Goal: Find specific page/section: Find specific page/section

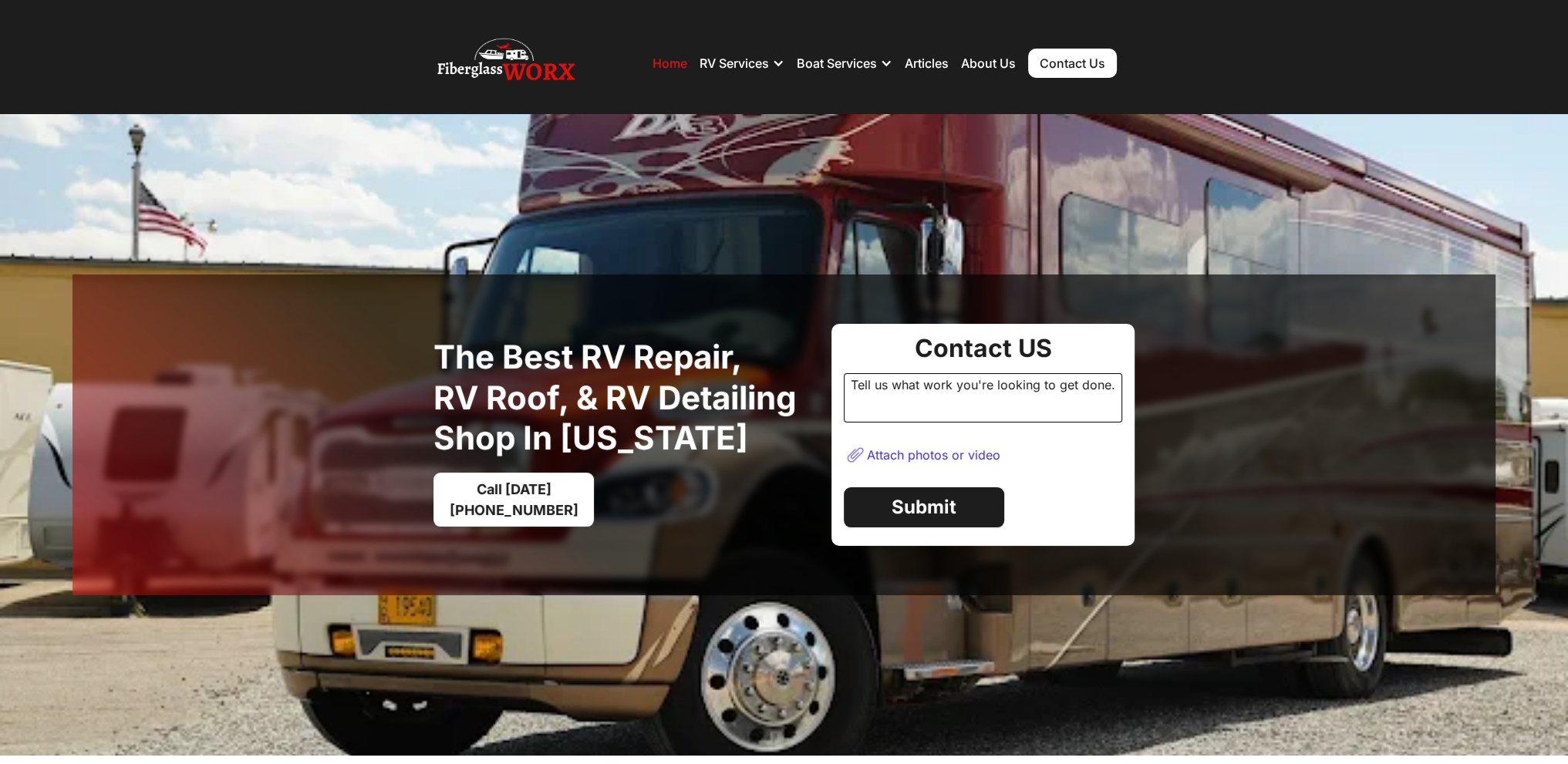
drag, startPoint x: 930, startPoint y: 448, endPoint x: 902, endPoint y: 450, distance: 28.1
click at [929, 448] on div "Attach photos or video" at bounding box center [933, 455] width 134 height 16
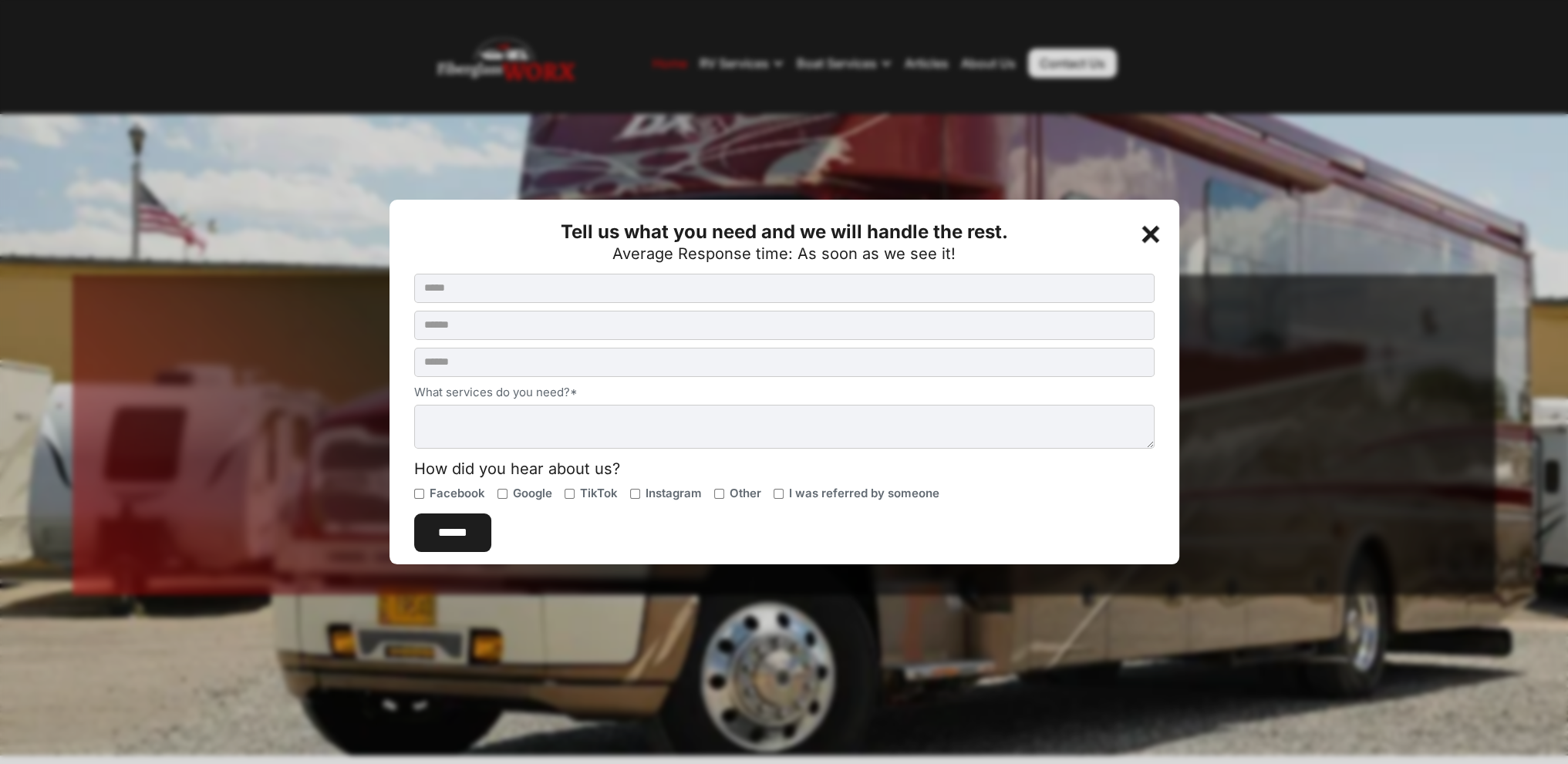
click at [1158, 231] on div "+" at bounding box center [1151, 231] width 30 height 30
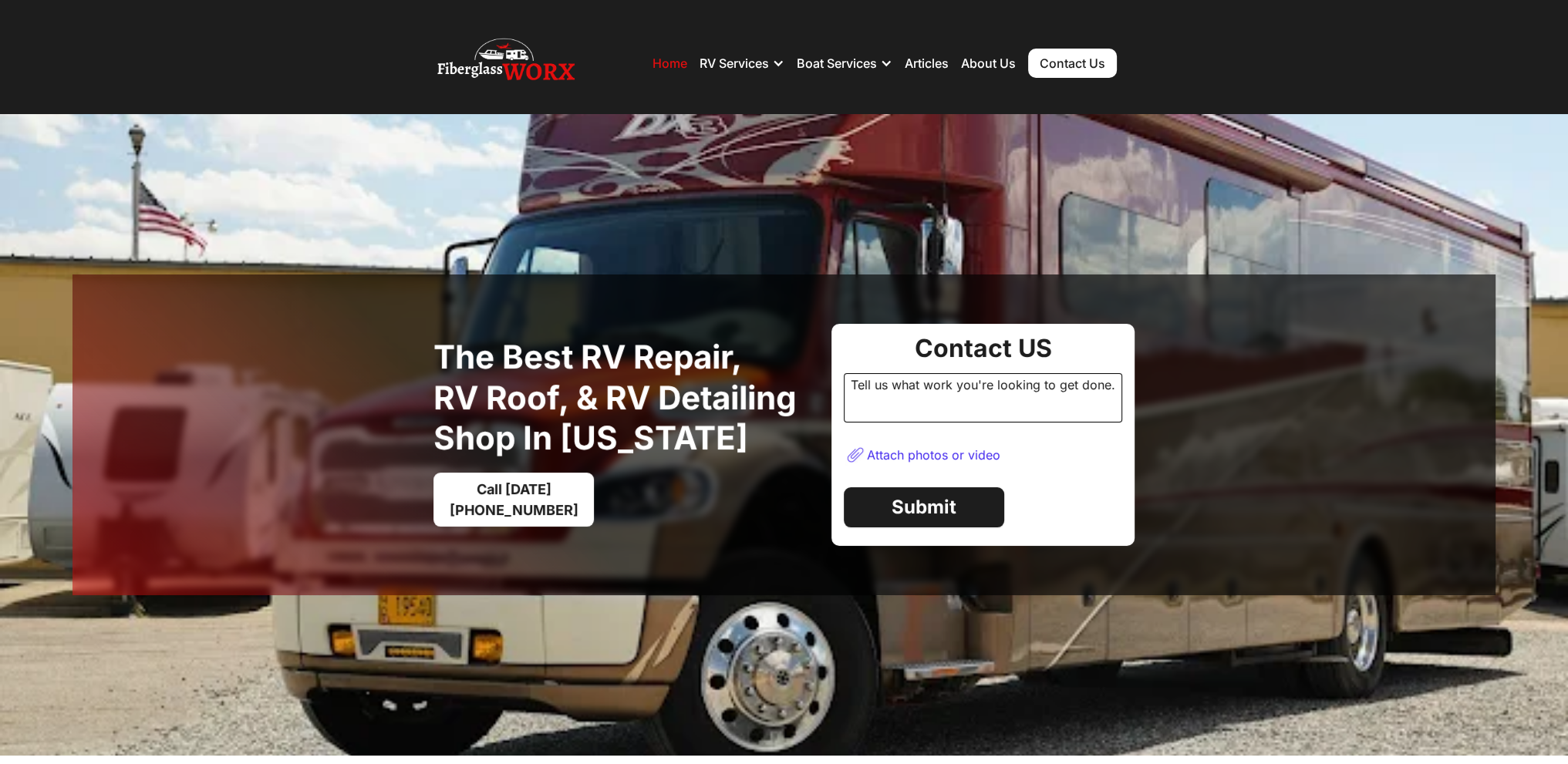
click at [914, 394] on div "Tell us what work you're looking to get done." at bounding box center [983, 399] width 279 height 50
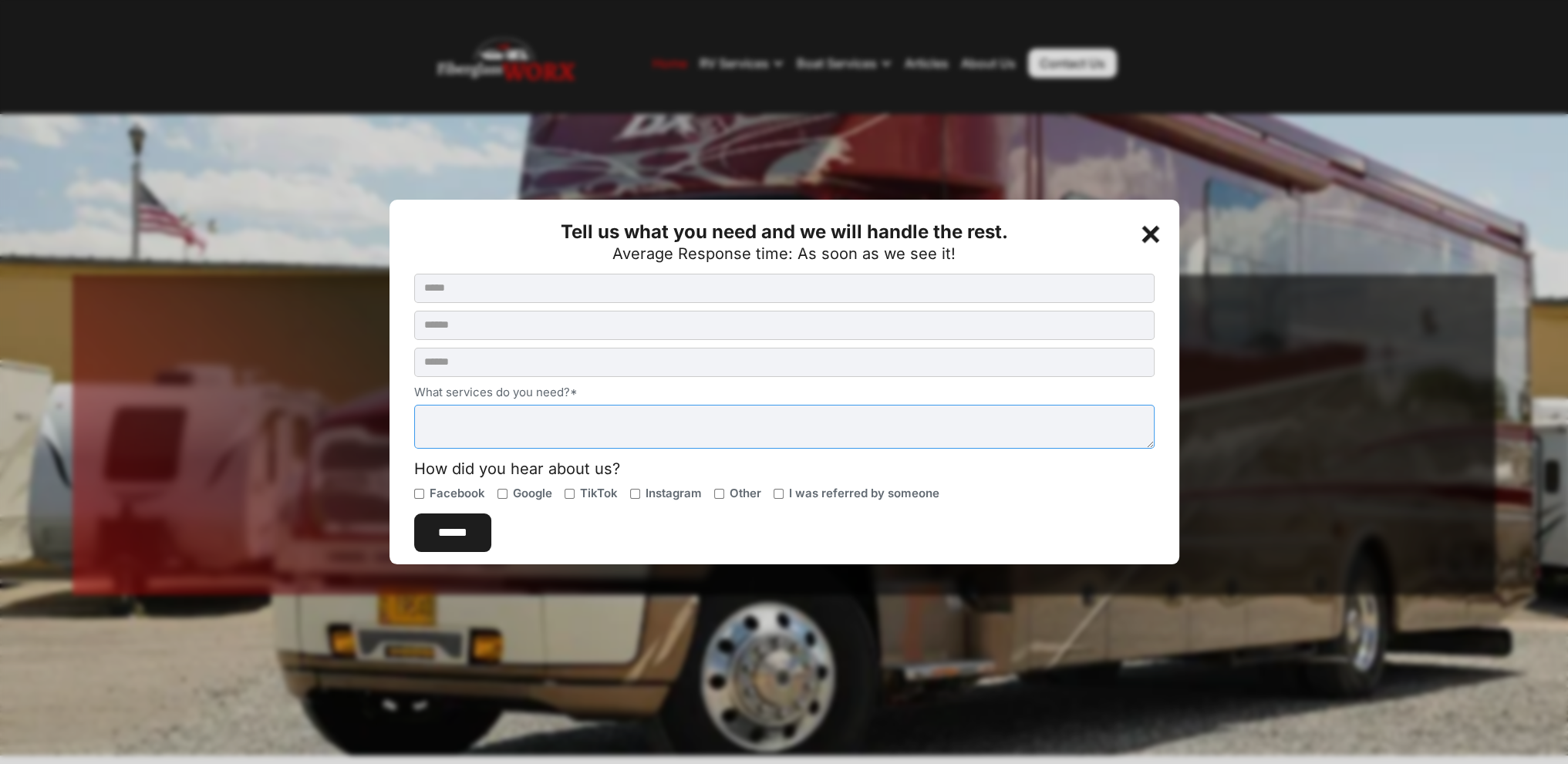
click at [647, 421] on textarea "What services do you need?*" at bounding box center [784, 427] width 741 height 44
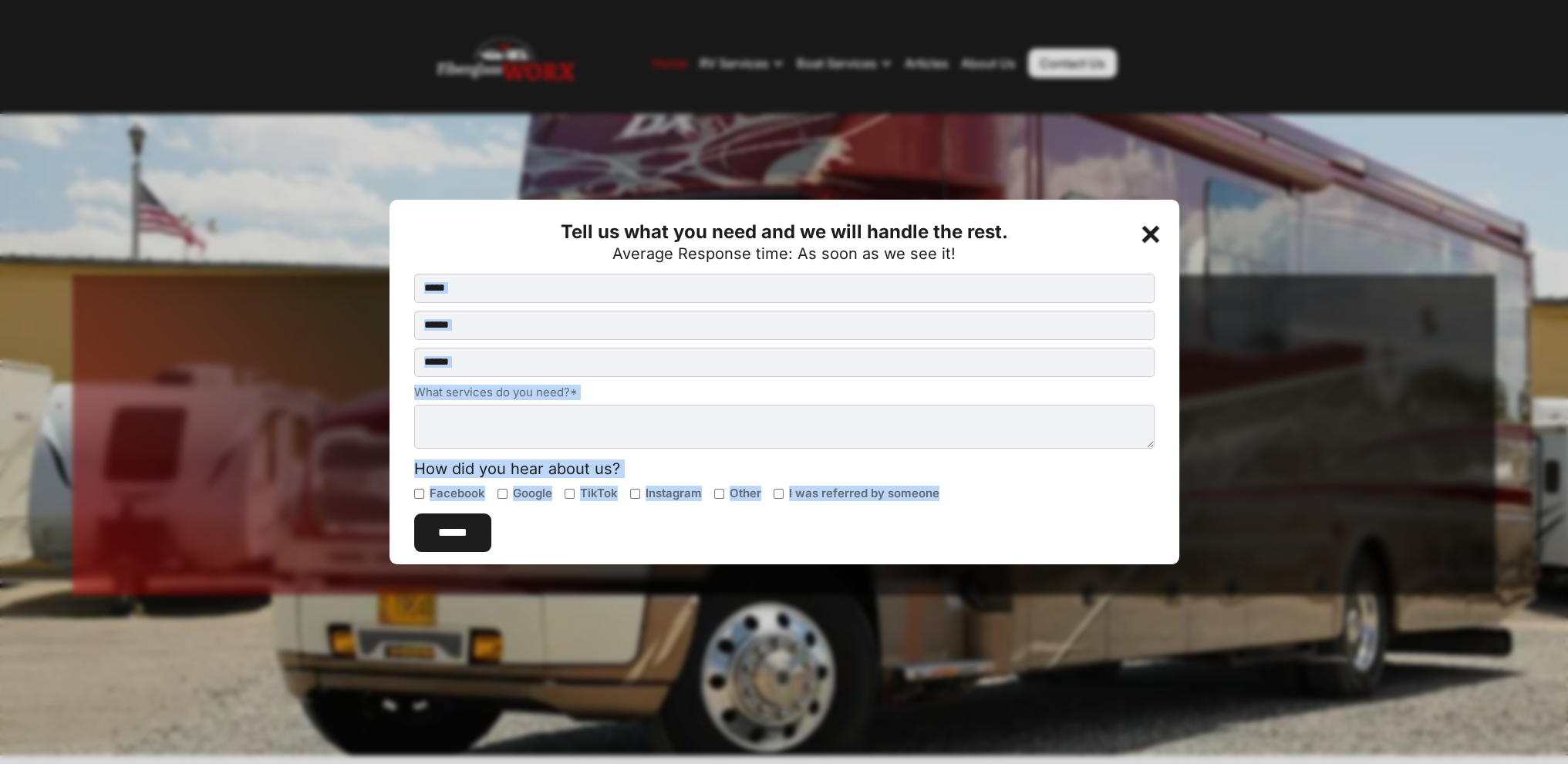
drag, startPoint x: 540, startPoint y: 533, endPoint x: 830, endPoint y: 292, distance: 377.1
click at [826, 298] on form "What services do you need?* How did you hear about us? Facebook Google TikTok I…" at bounding box center [784, 413] width 741 height 280
click at [825, 292] on input "Contact Us Button Form (Homepage)" at bounding box center [784, 289] width 741 height 30
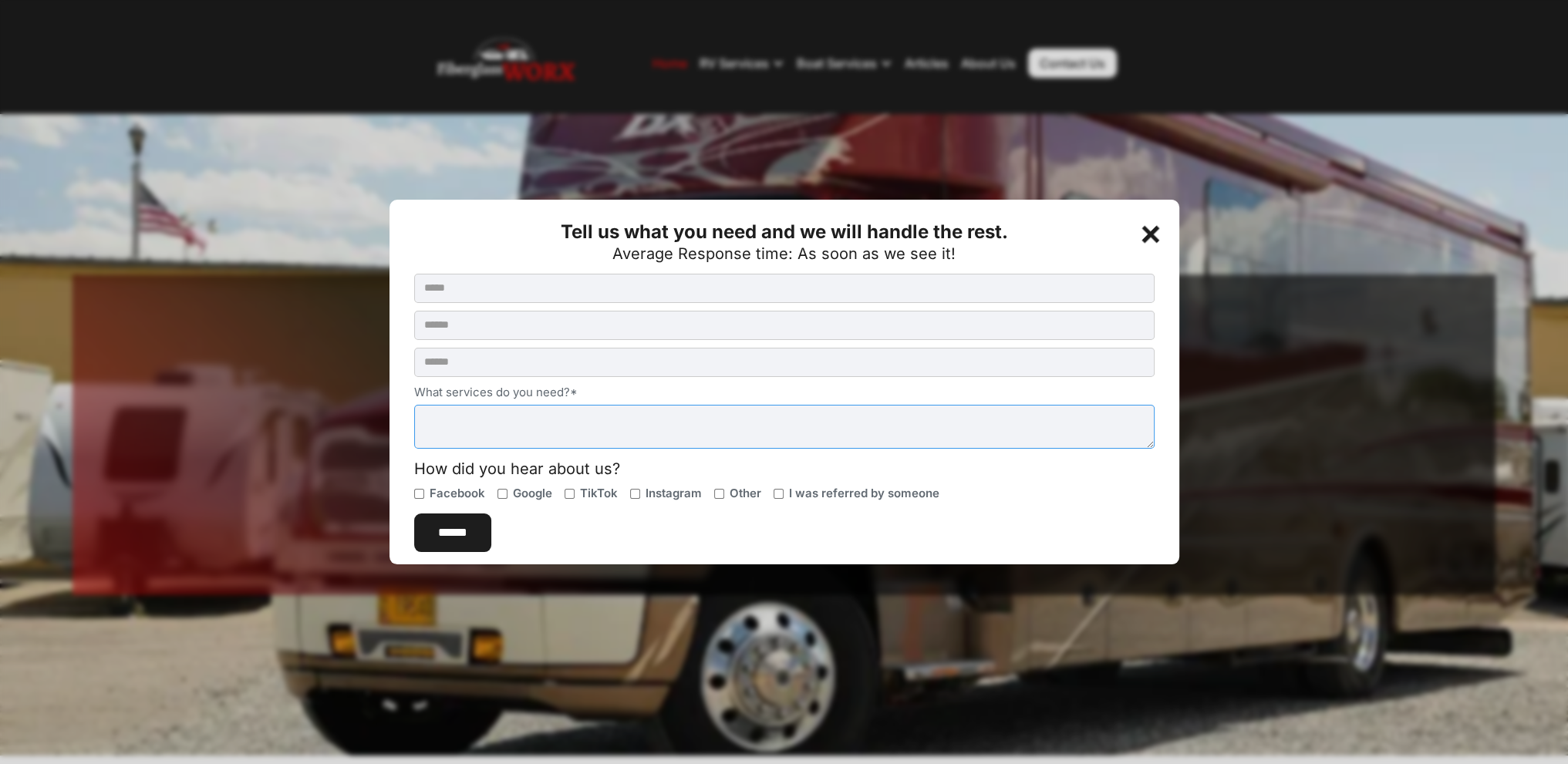
click at [708, 430] on textarea "What services do you need?*" at bounding box center [784, 427] width 741 height 44
drag, startPoint x: 707, startPoint y: 430, endPoint x: 1152, endPoint y: 446, distance: 445.3
click at [1149, 446] on textarea "What services do you need?*" at bounding box center [781, 427] width 735 height 44
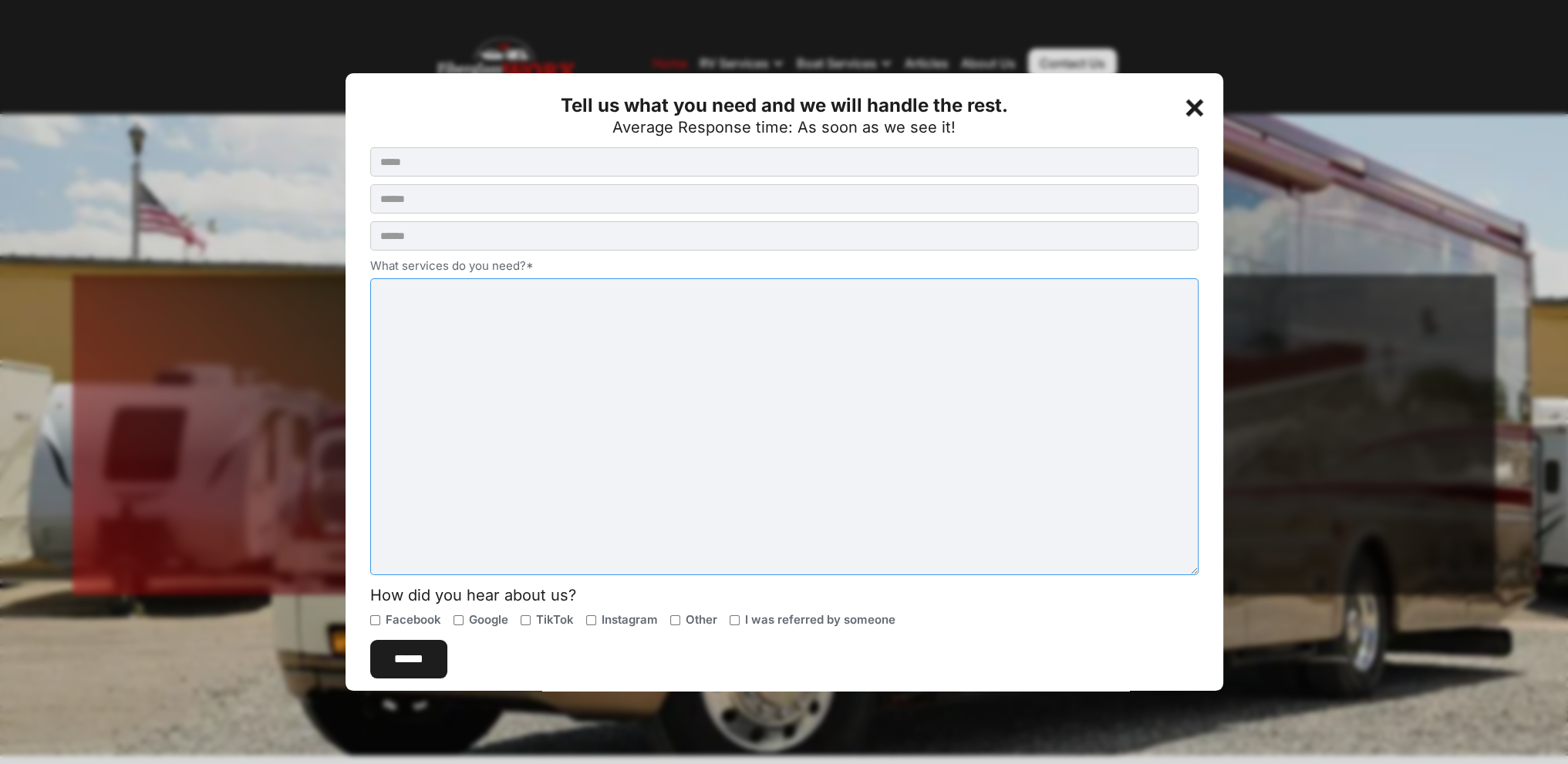
drag, startPoint x: 1152, startPoint y: 446, endPoint x: 1246, endPoint y: 697, distance: 268.0
click at [1246, 697] on div "+ Tell us what you need and we will handle the rest. Average Response time: As …" at bounding box center [784, 382] width 1568 height 764
drag, startPoint x: 586, startPoint y: 381, endPoint x: 458, endPoint y: 406, distance: 130.4
click at [458, 406] on textarea "What services do you need?*" at bounding box center [784, 427] width 828 height 296
click at [1203, 109] on div "+" at bounding box center [1195, 105] width 30 height 30
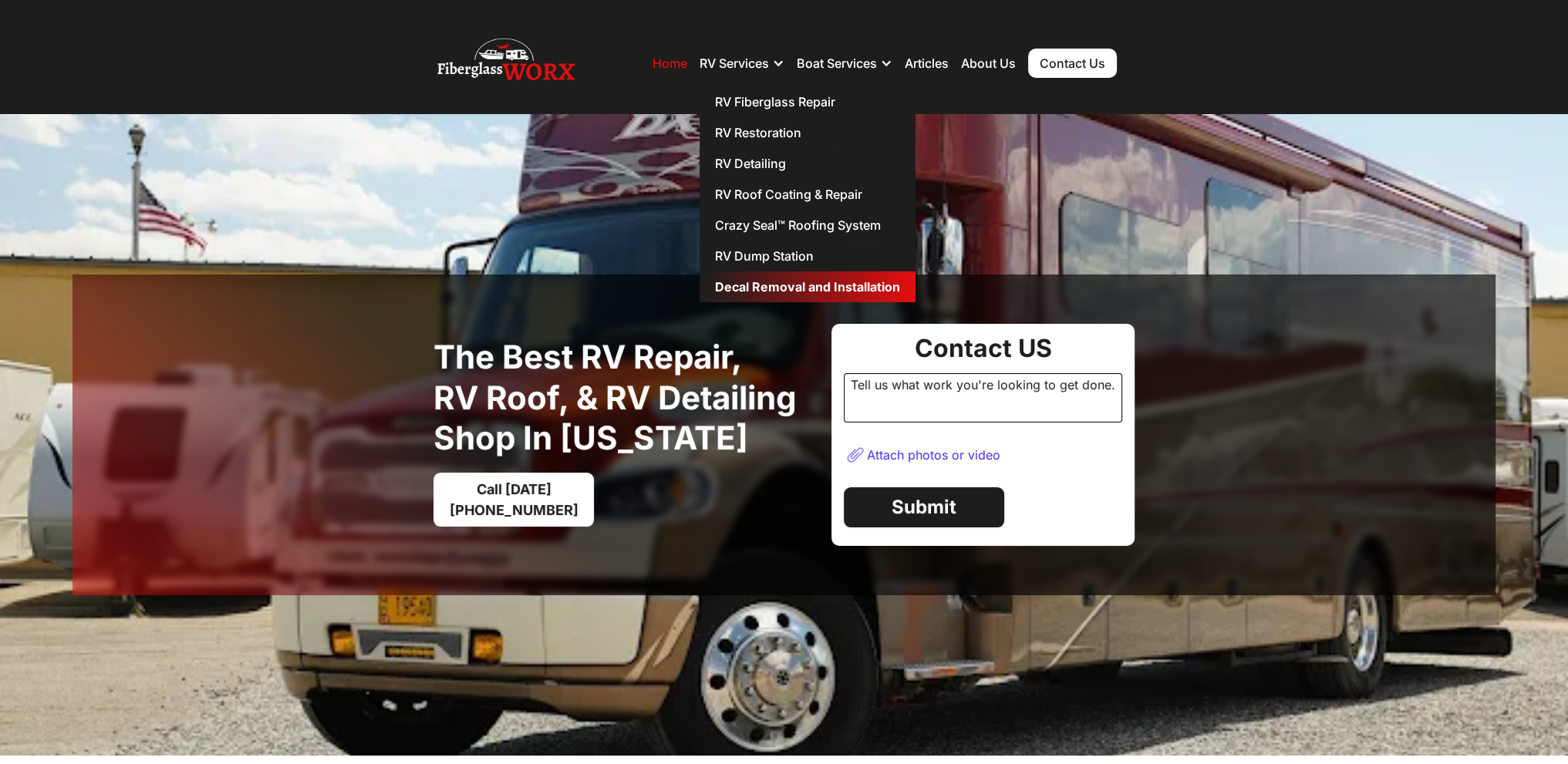
click at [811, 286] on link "Decal Removal and Installation" at bounding box center [807, 286] width 216 height 30
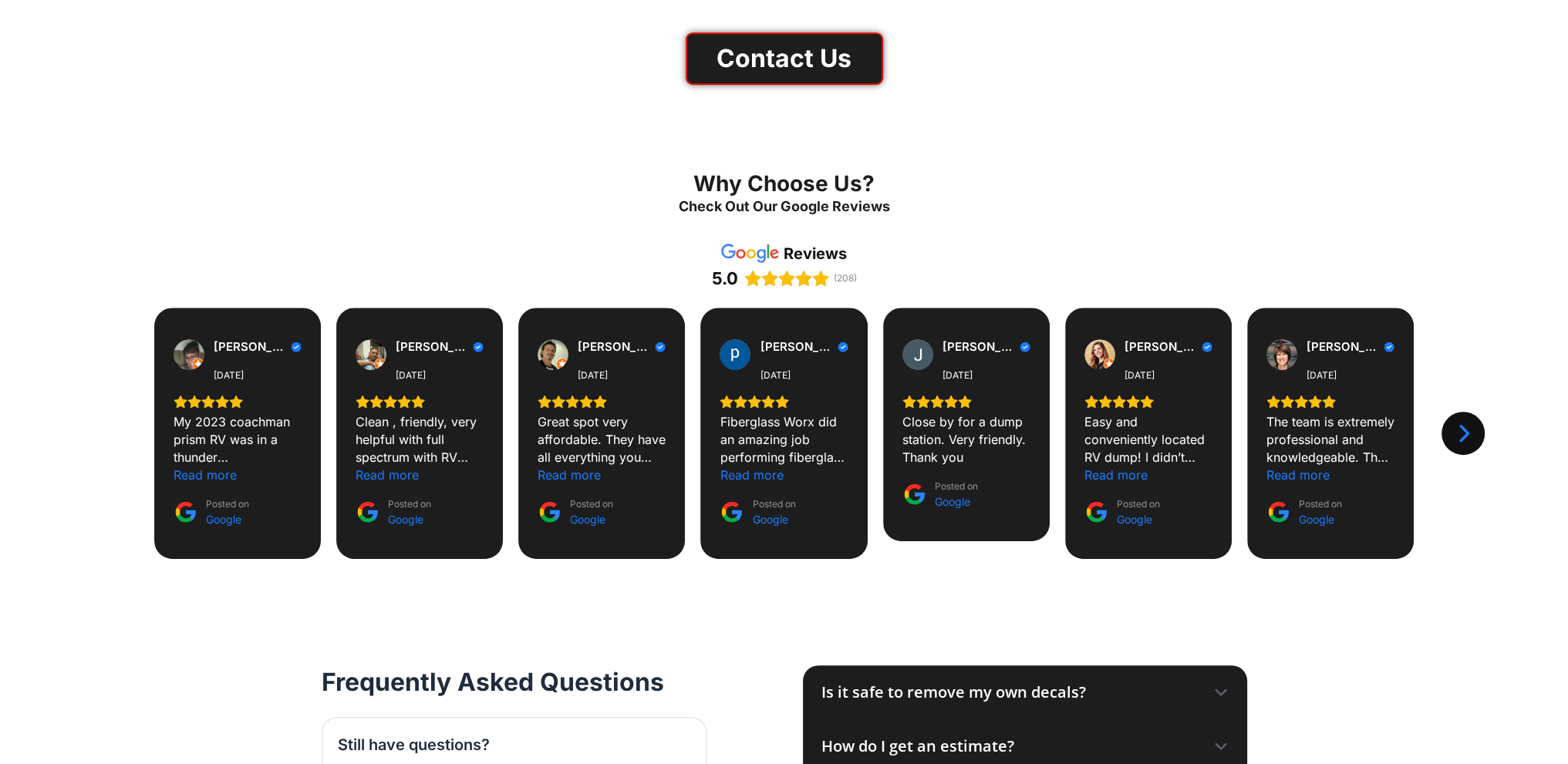
scroll to position [1235, 0]
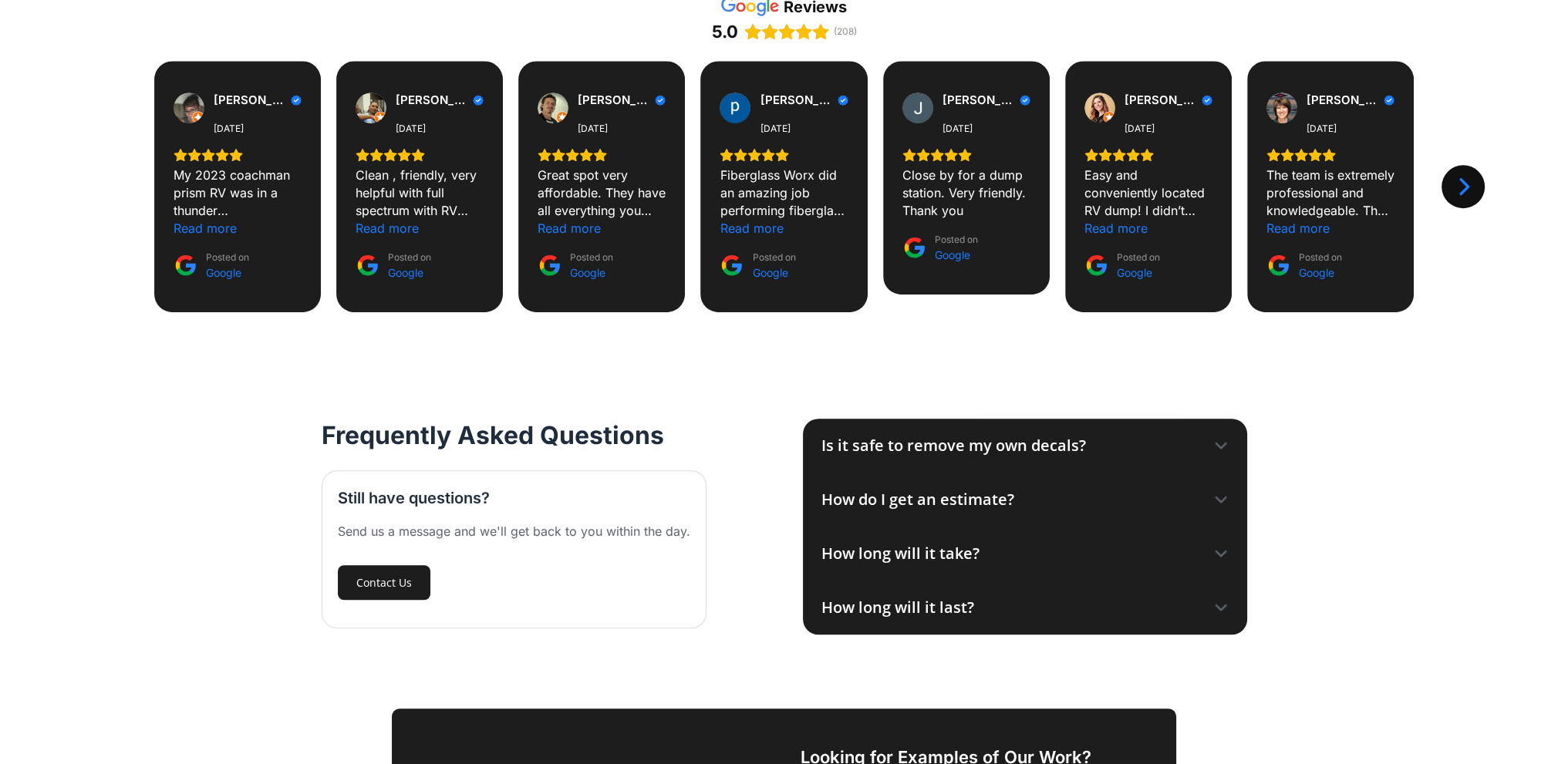
click at [1225, 444] on icon at bounding box center [1220, 446] width 10 height 5
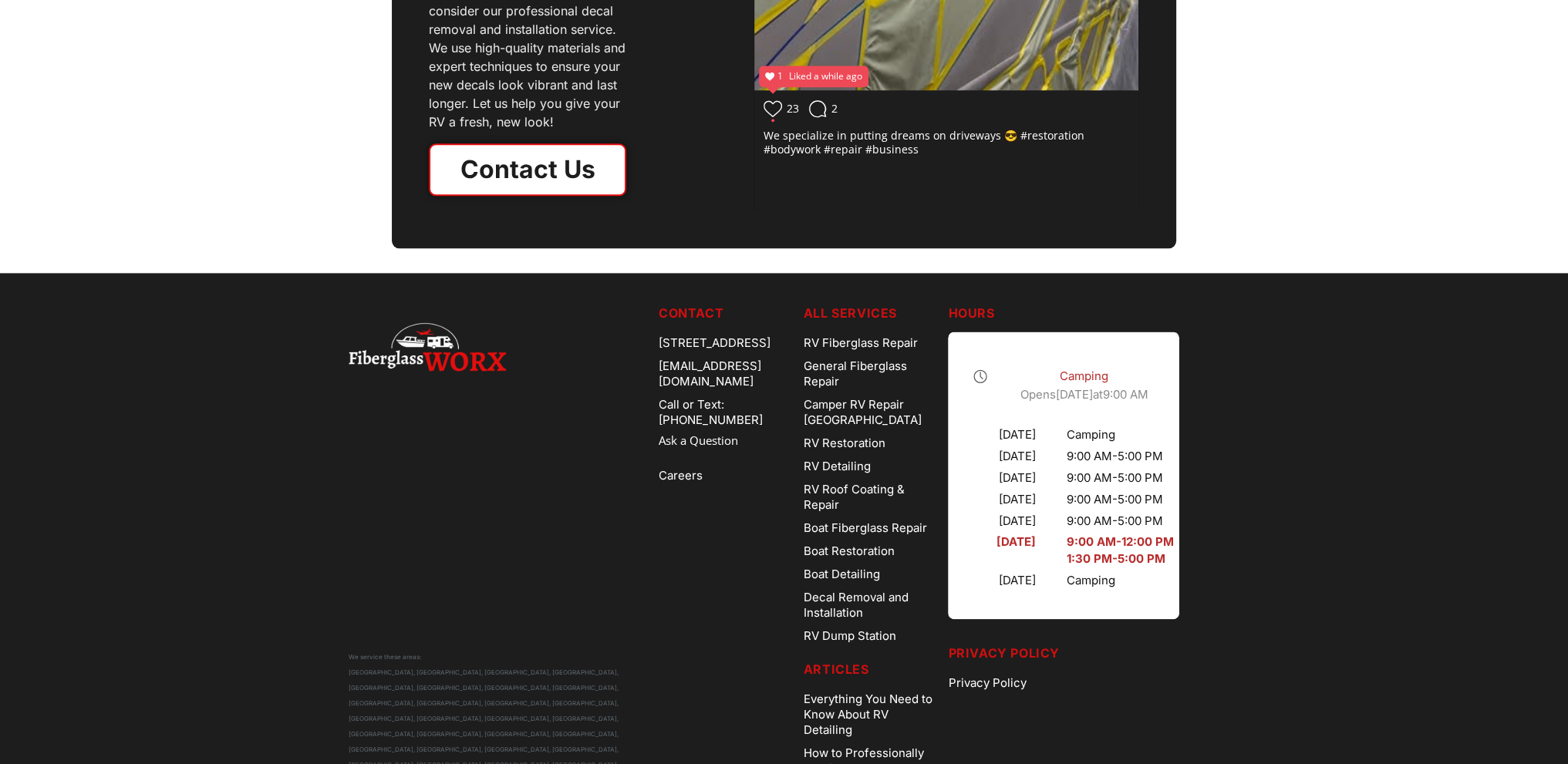
scroll to position [2622, 0]
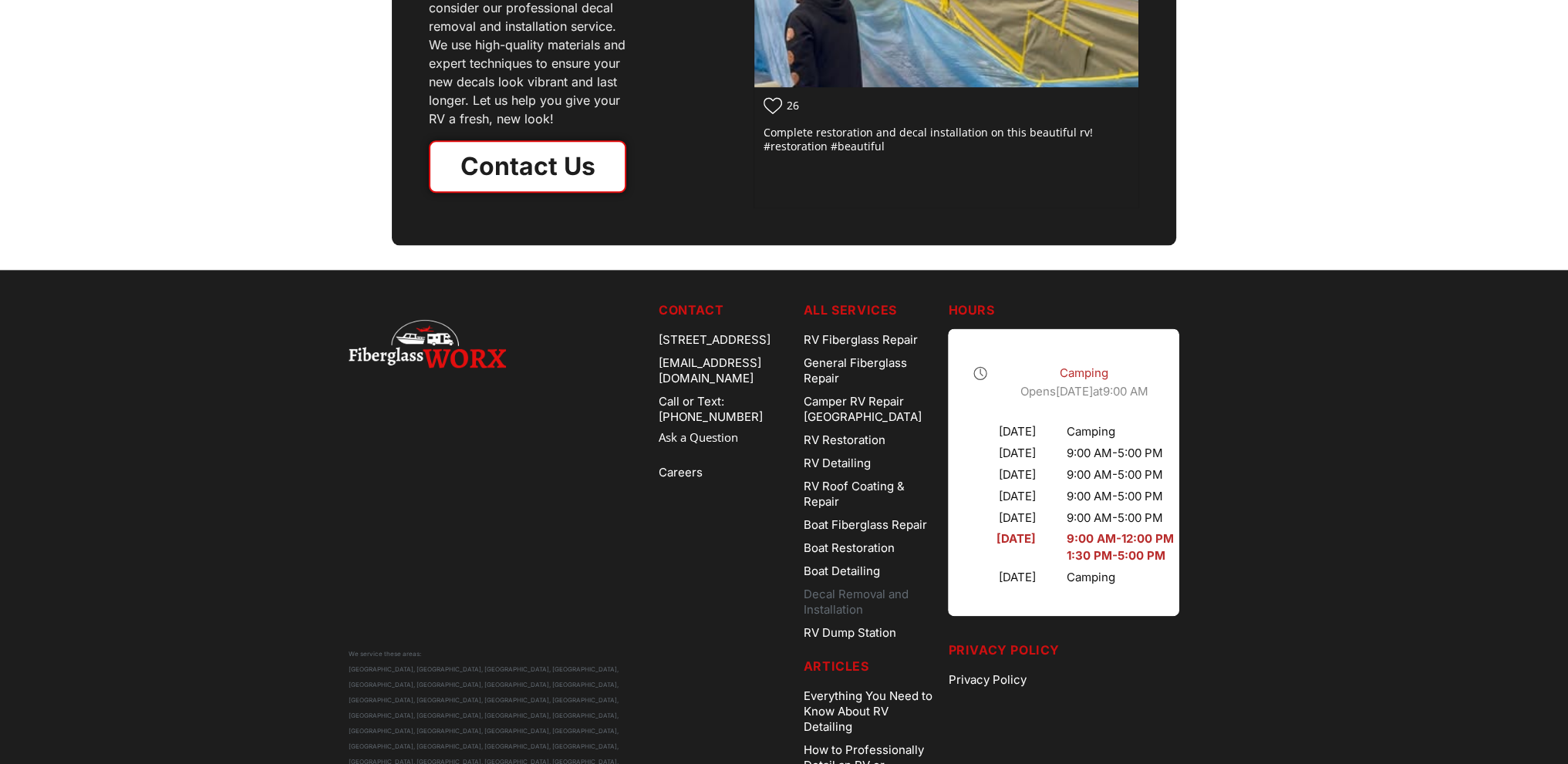
click at [851, 592] on link "Decal Removal and Installation" at bounding box center [870, 603] width 133 height 39
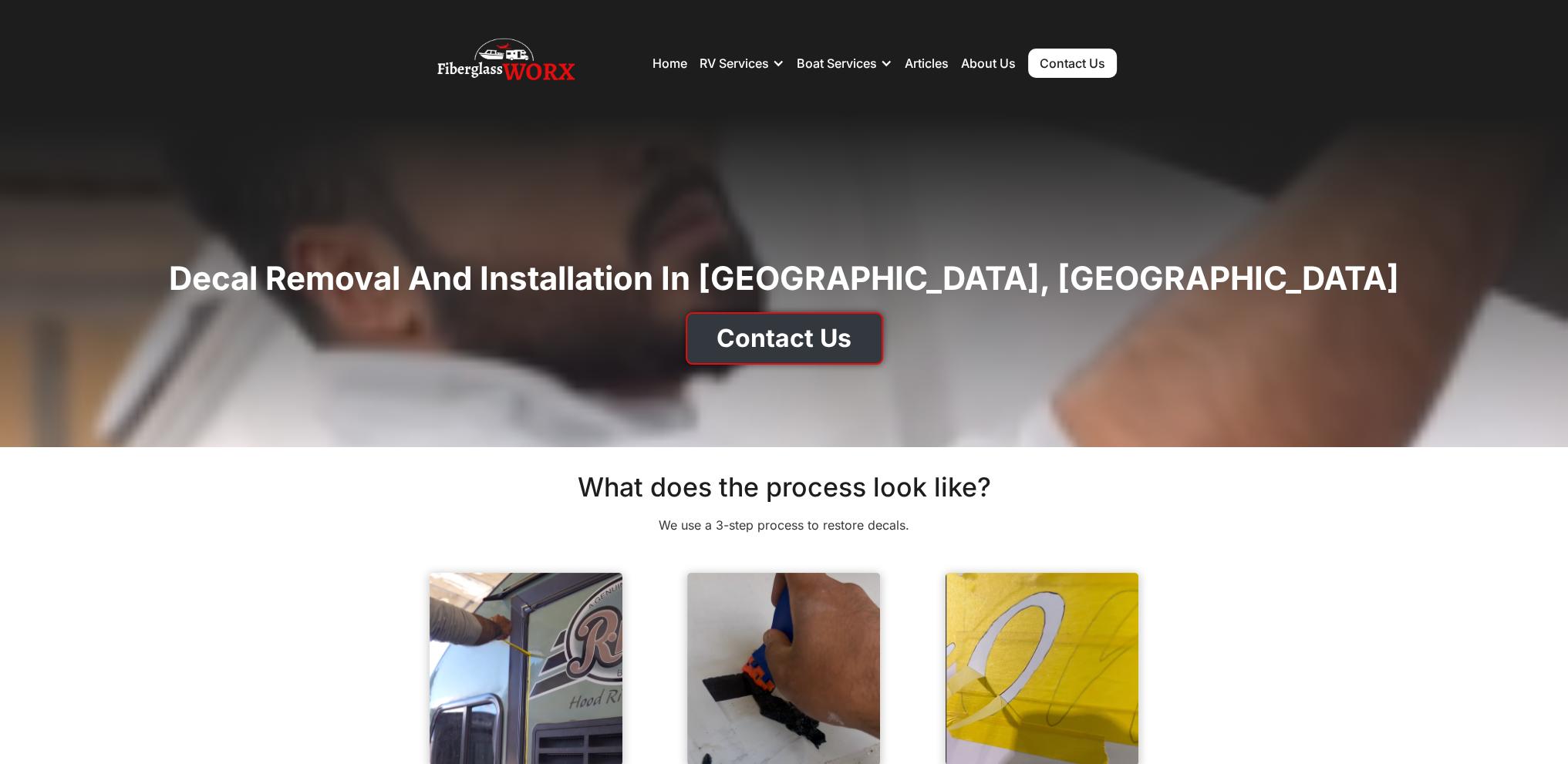
click at [769, 340] on link "Contact Us" at bounding box center [784, 339] width 197 height 53
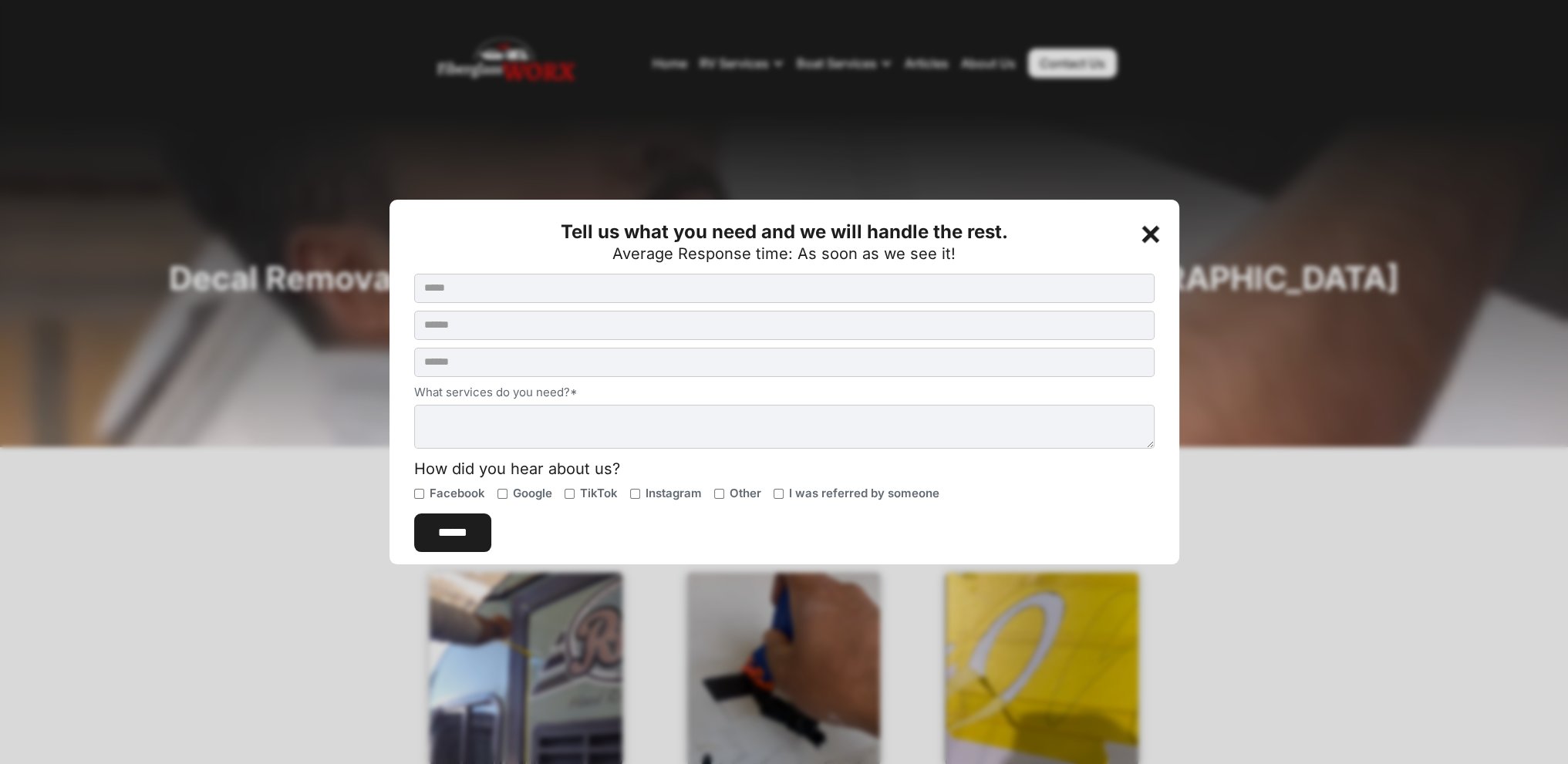
click at [1153, 233] on div "+" at bounding box center [1151, 231] width 30 height 30
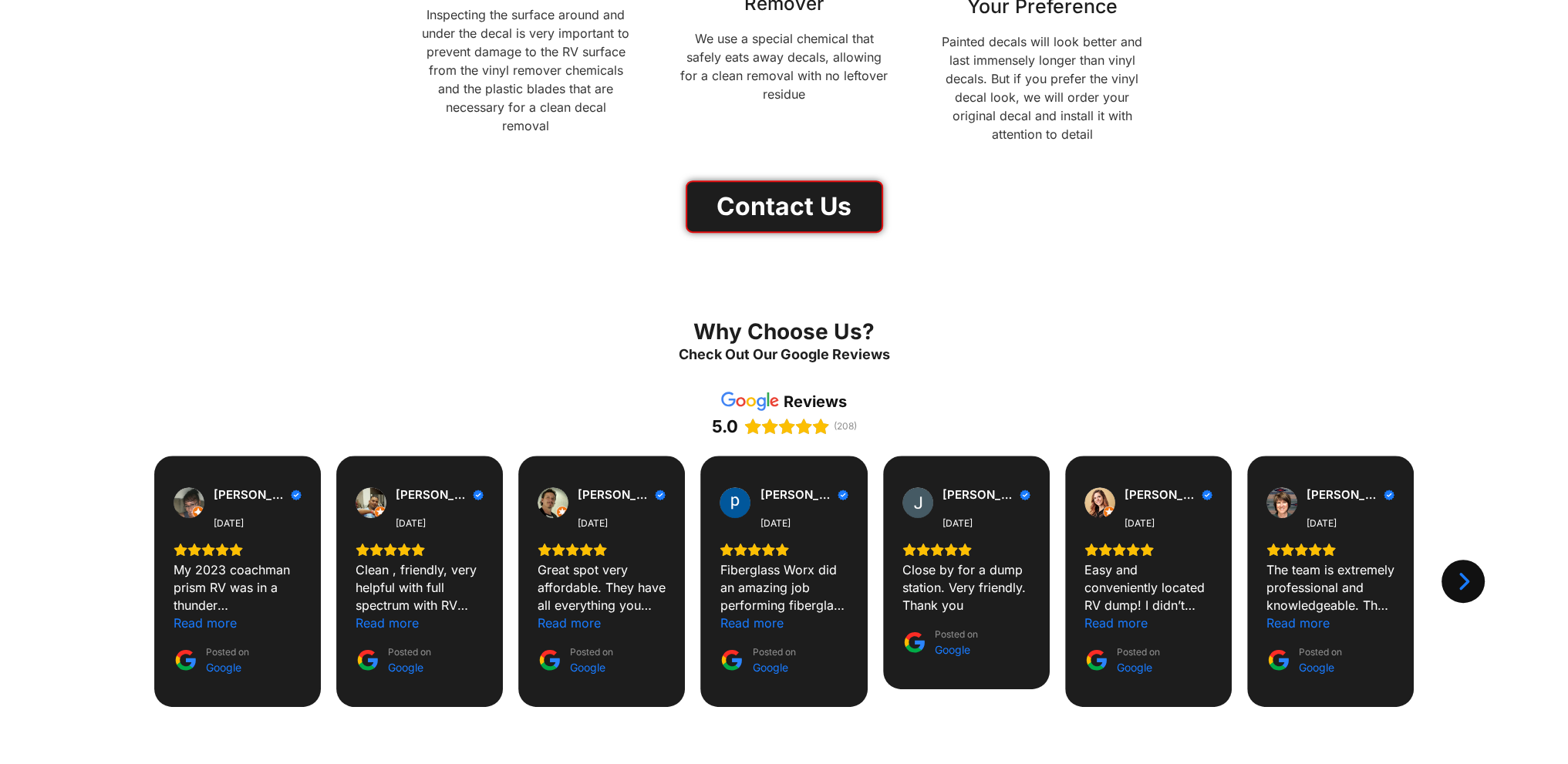
scroll to position [849, 0]
